Goal: Check status: Check status

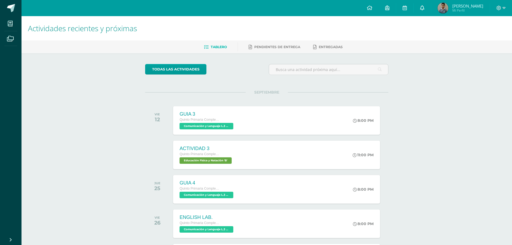
click at [425, 11] on span at bounding box center [422, 8] width 4 height 6
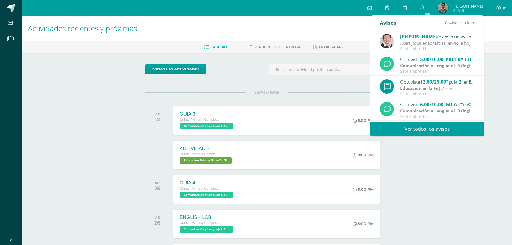
click at [443, 110] on strong "Comunicación y Lenguaje L.3 (Inglés y Laboratorio)" at bounding box center [453, 111] width 106 height 6
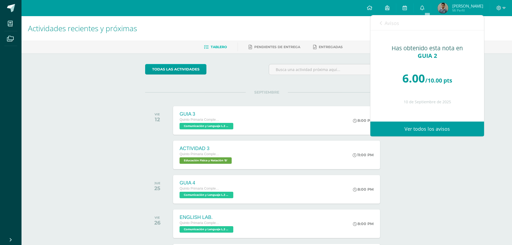
click at [428, 130] on link "Ver todos los avisos" at bounding box center [428, 129] width 114 height 15
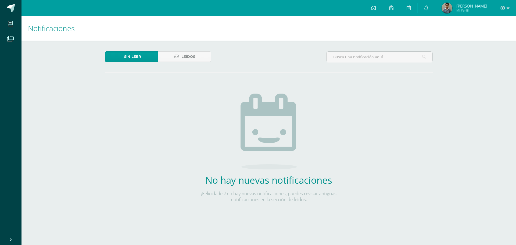
click at [467, 9] on span "Mi Perfil" at bounding box center [472, 10] width 31 height 5
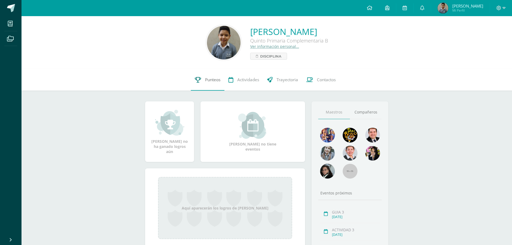
click at [207, 80] on span "Punteos" at bounding box center [212, 80] width 15 height 6
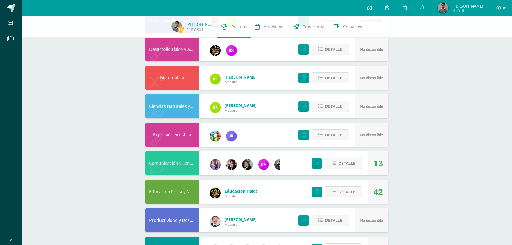
scroll to position [188, 0]
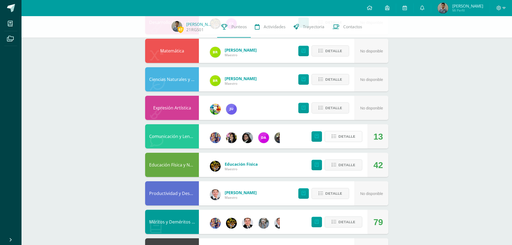
click at [349, 133] on span "Detalle" at bounding box center [347, 137] width 17 height 10
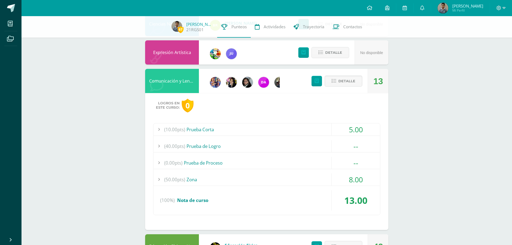
scroll to position [296, 0]
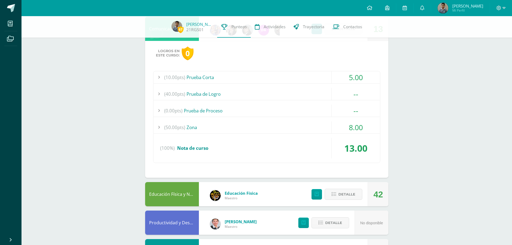
click at [196, 127] on div "(50.00pts) Zona" at bounding box center [267, 127] width 227 height 12
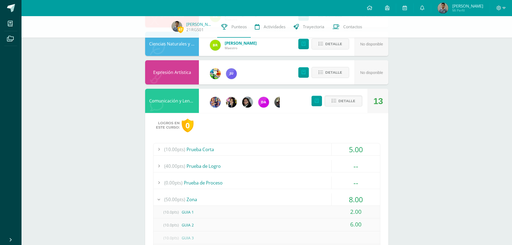
scroll to position [215, 0]
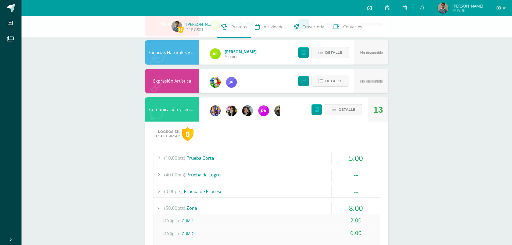
click at [352, 108] on span "Detalle" at bounding box center [347, 110] width 17 height 10
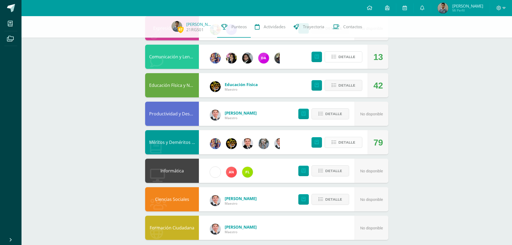
scroll to position [269, 0]
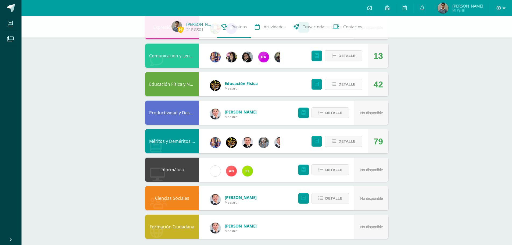
click at [342, 87] on span "Detalle" at bounding box center [347, 84] width 17 height 10
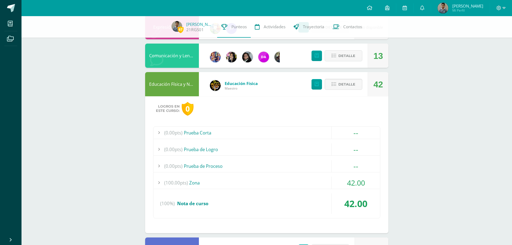
click at [199, 182] on div "(100.00pts) Zona" at bounding box center [267, 183] width 227 height 12
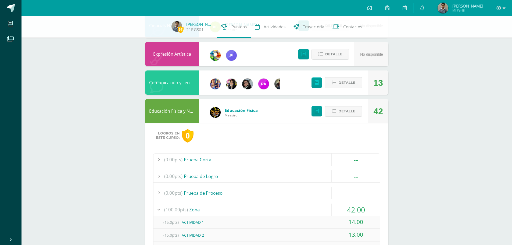
scroll to position [233, 0]
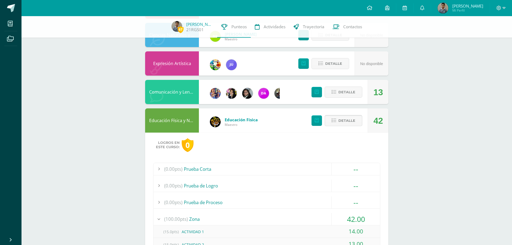
click at [345, 122] on span "Detalle" at bounding box center [347, 121] width 17 height 10
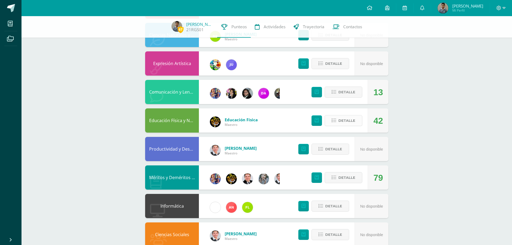
scroll to position [152, 0]
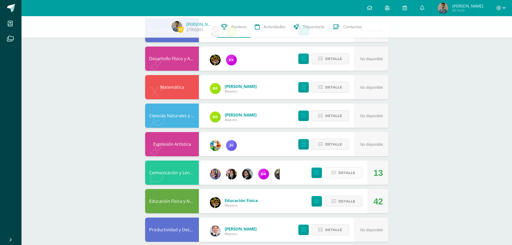
click at [342, 171] on span "Detalle" at bounding box center [347, 173] width 17 height 10
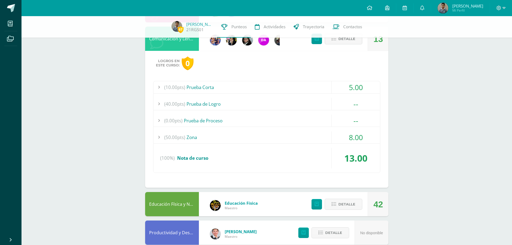
scroll to position [286, 0]
click at [191, 137] on div "(50.00pts) Zona" at bounding box center [267, 137] width 227 height 12
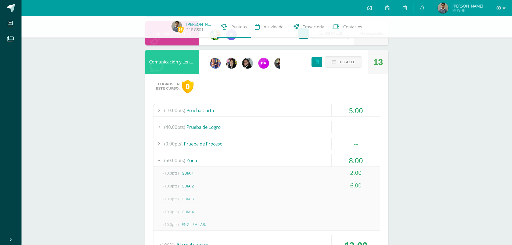
scroll to position [233, 0]
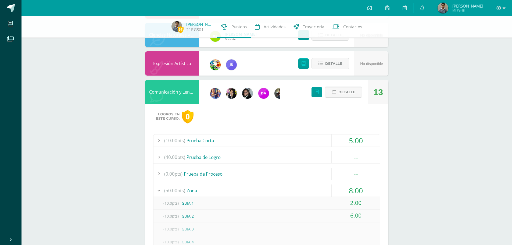
click at [343, 93] on span "Detalle" at bounding box center [347, 92] width 17 height 10
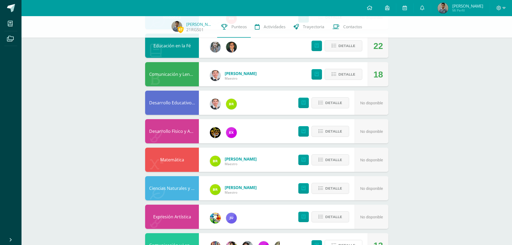
scroll to position [44, 0]
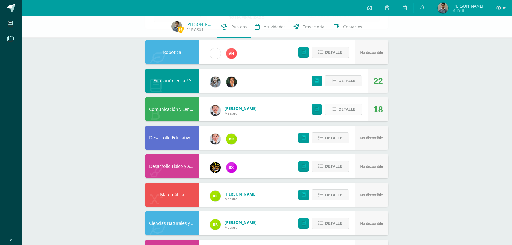
click at [347, 108] on span "Detalle" at bounding box center [347, 109] width 17 height 10
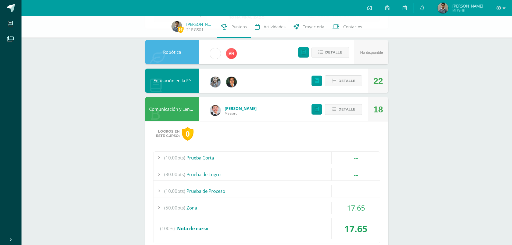
click at [196, 208] on div "(50.00pts) Zona" at bounding box center [267, 208] width 227 height 12
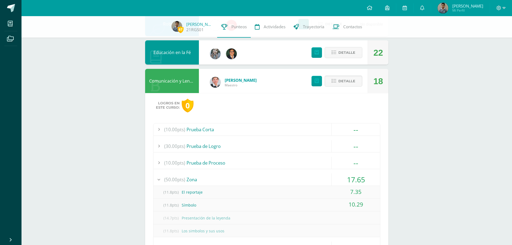
scroll to position [98, 0]
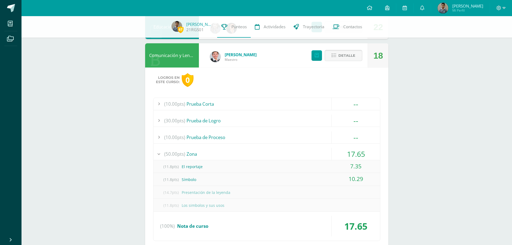
click at [339, 56] on button "Detalle" at bounding box center [344, 55] width 38 height 11
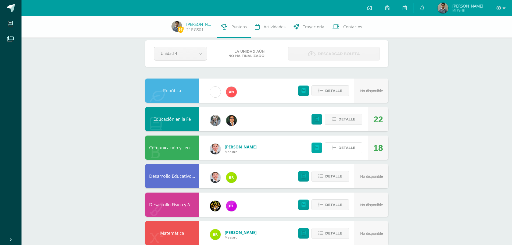
scroll to position [0, 0]
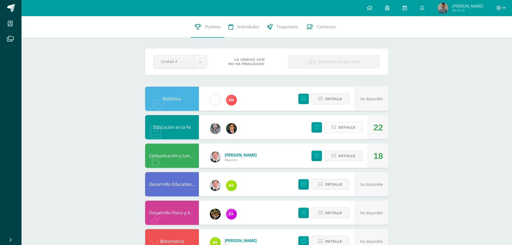
click at [342, 129] on span "Detalle" at bounding box center [347, 127] width 17 height 10
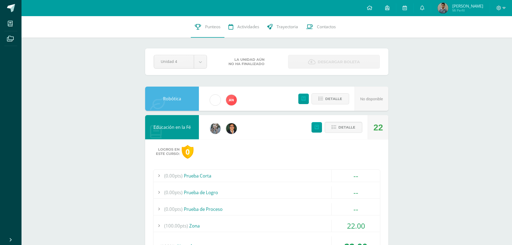
click at [197, 226] on div "(100.00pts) Zona" at bounding box center [267, 226] width 227 height 12
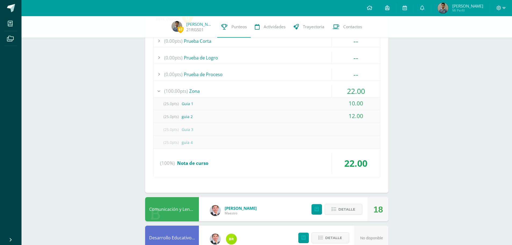
scroll to position [134, 0]
